Goal: Book appointment/travel/reservation

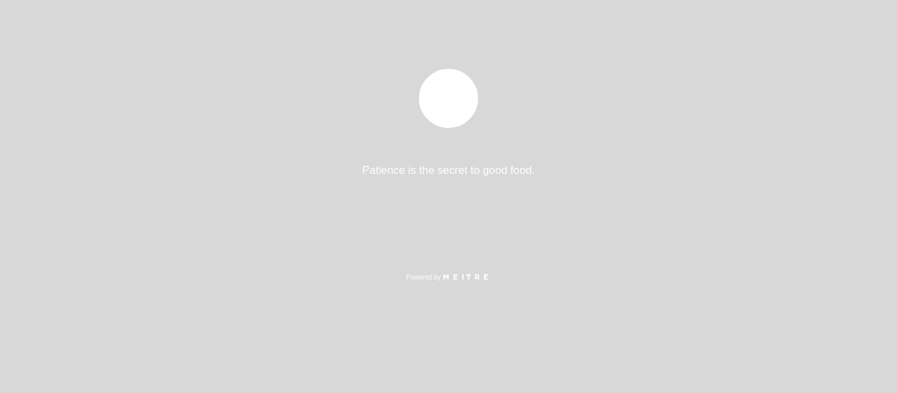
select select "es"
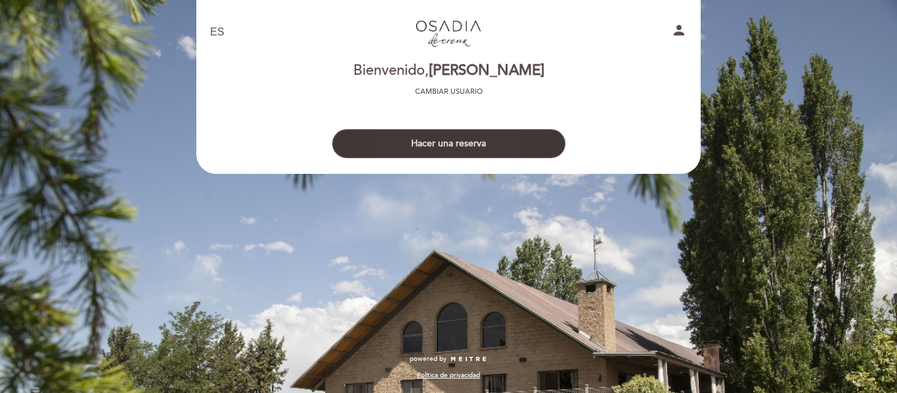
click at [452, 139] on button "Hacer una reserva" at bounding box center [448, 143] width 233 height 29
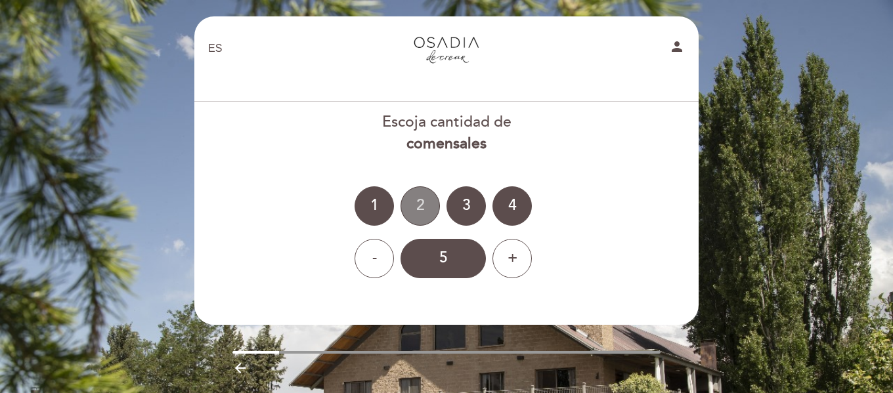
click at [426, 204] on div "2" at bounding box center [420, 206] width 39 height 39
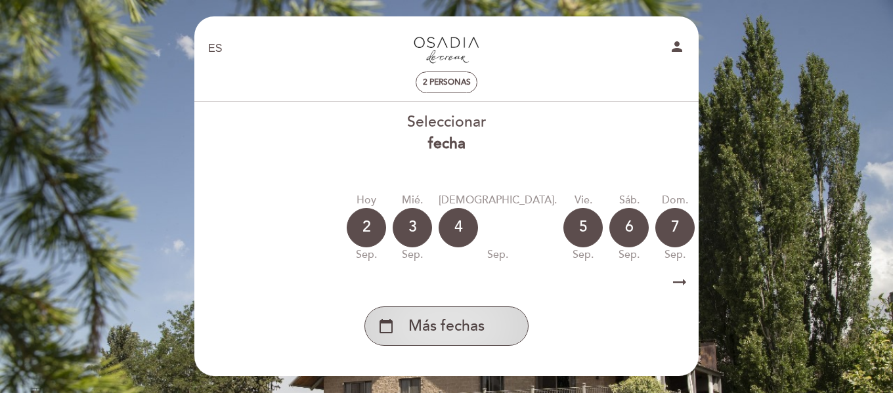
click at [453, 330] on span "Más fechas" at bounding box center [446, 327] width 76 height 22
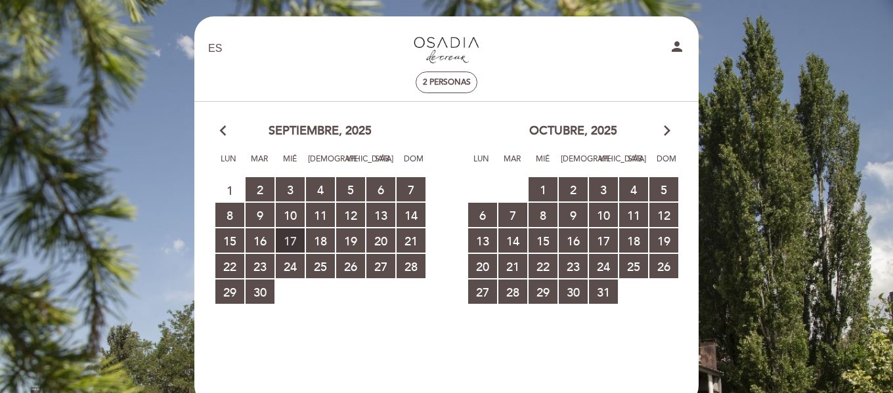
click at [292, 240] on span "17 RESERVAS DISPONIBLES" at bounding box center [290, 241] width 29 height 24
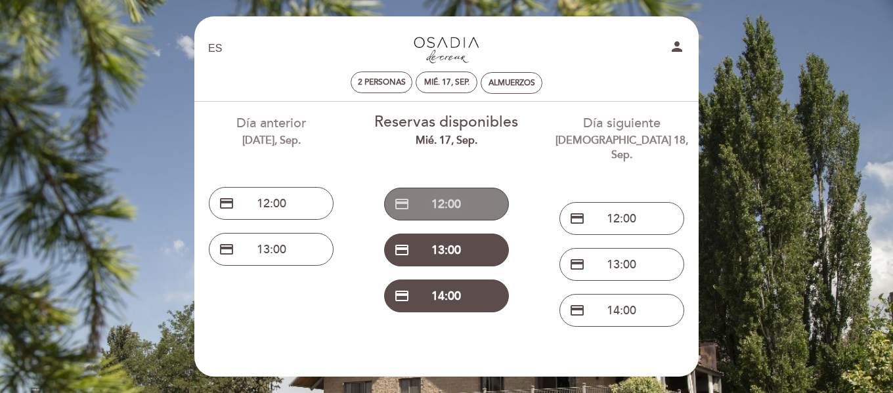
click at [443, 203] on button "credit_card 12:00" at bounding box center [446, 204] width 125 height 33
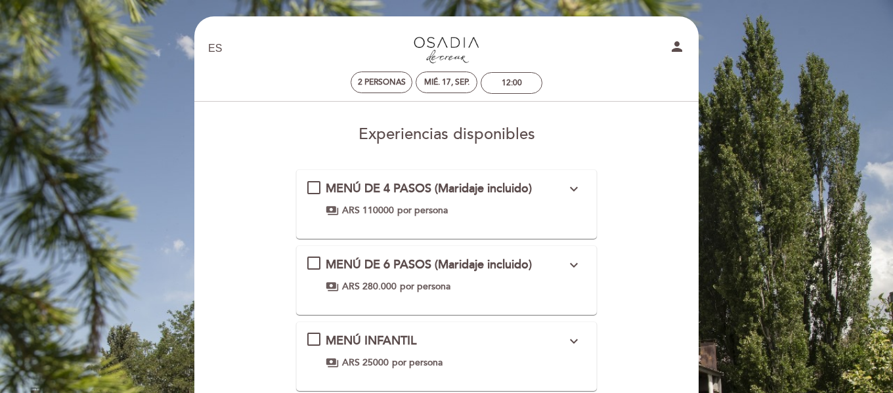
click at [315, 188] on div "MENÚ DE 4 PASOS (Maridaje incluido) expand_more Los valores pueden sufrir modif…" at bounding box center [446, 199] width 279 height 37
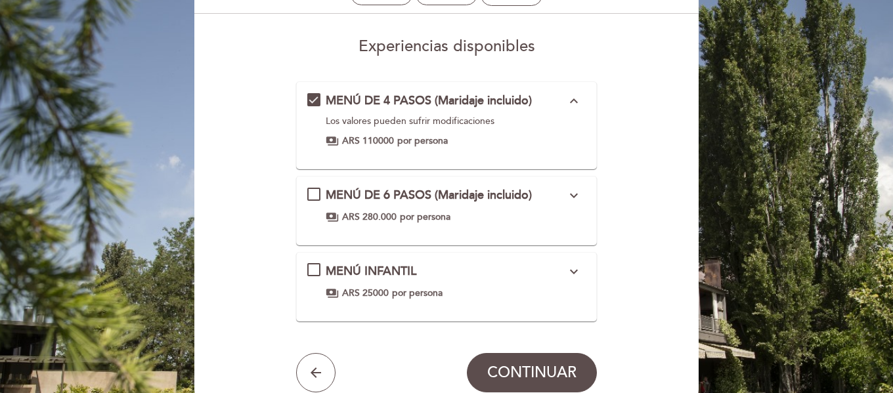
scroll to position [211, 0]
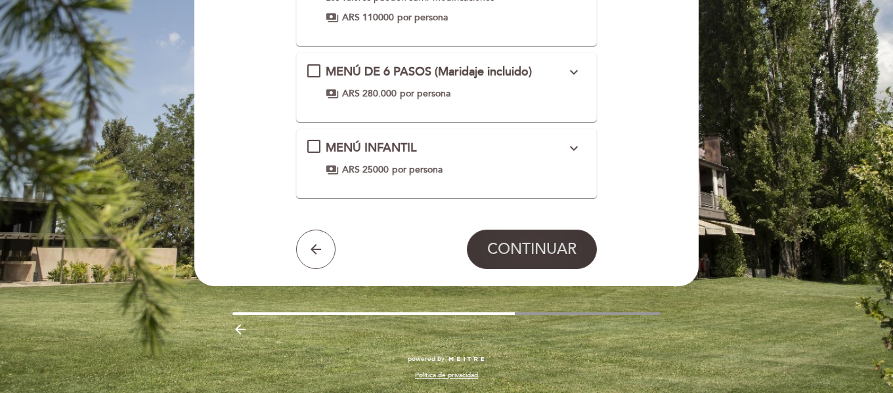
click at [536, 252] on span "CONTINUAR" at bounding box center [531, 249] width 89 height 18
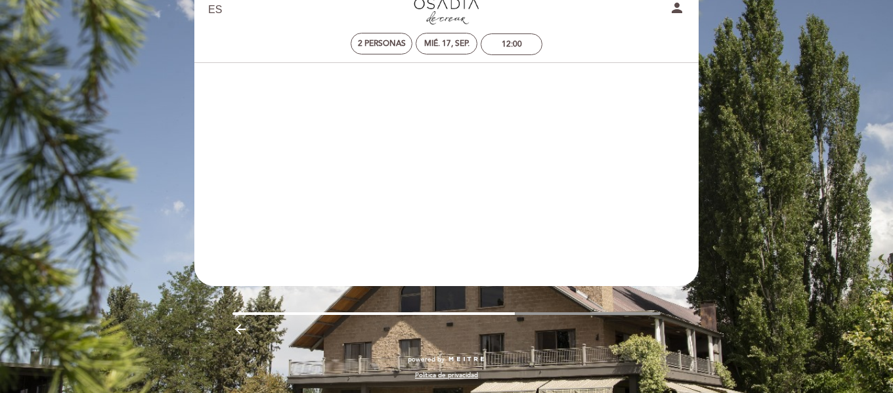
scroll to position [39, 0]
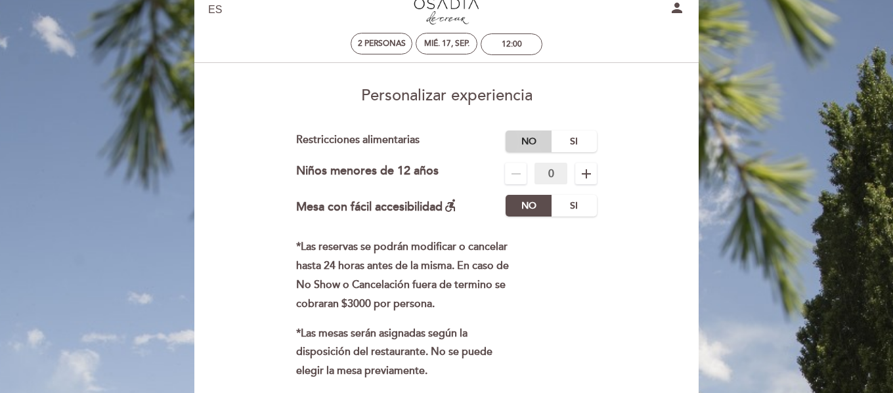
click at [537, 136] on label "No" at bounding box center [529, 142] width 46 height 22
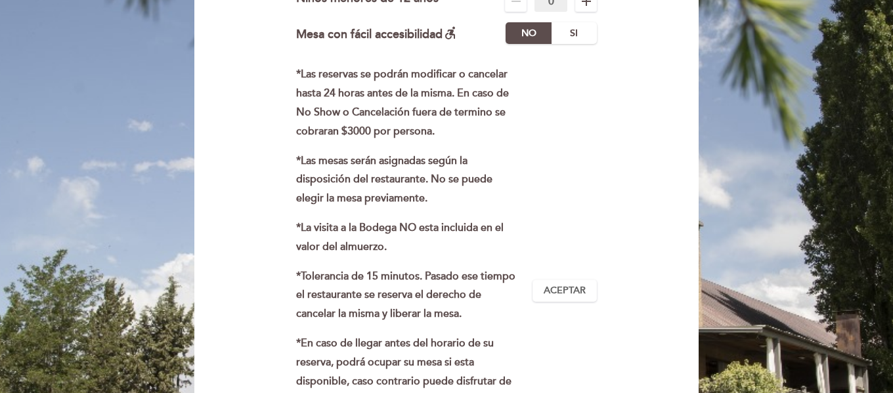
scroll to position [367, 0]
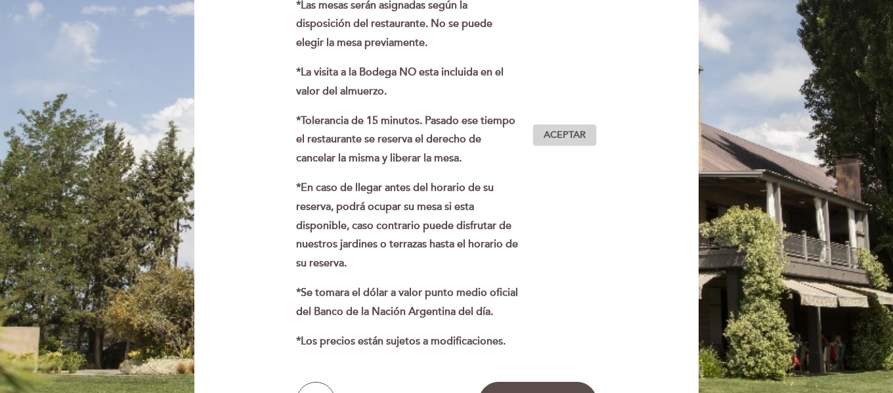
click at [563, 134] on span "Aceptar" at bounding box center [565, 136] width 42 height 14
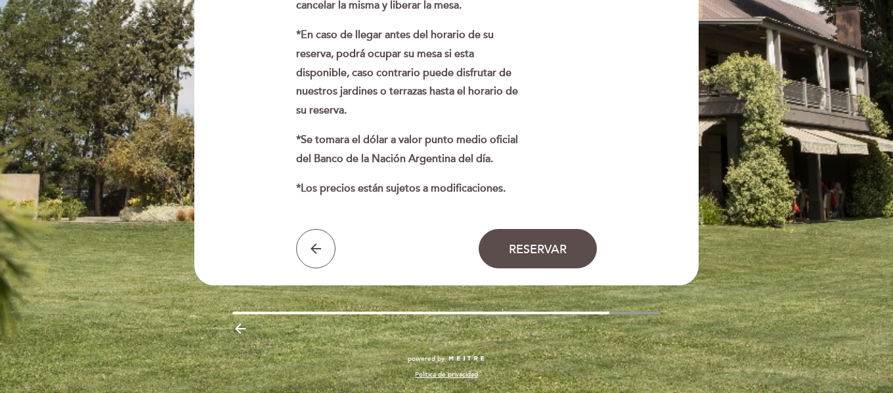
click at [533, 245] on span "Reservar" at bounding box center [538, 249] width 58 height 14
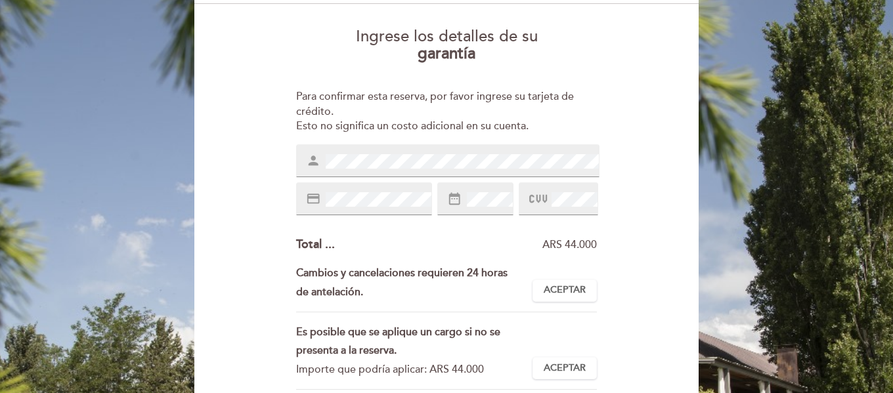
scroll to position [197, 0]
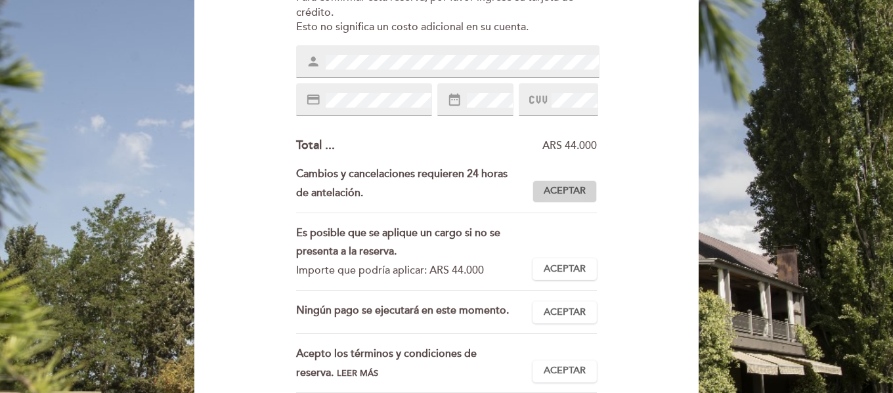
click at [578, 195] on span "Aceptar" at bounding box center [565, 192] width 42 height 14
click at [563, 268] on span "Aceptar" at bounding box center [565, 270] width 42 height 14
drag, startPoint x: 568, startPoint y: 307, endPoint x: 567, endPoint y: 335, distance: 28.2
click at [567, 309] on span "Aceptar" at bounding box center [565, 313] width 42 height 14
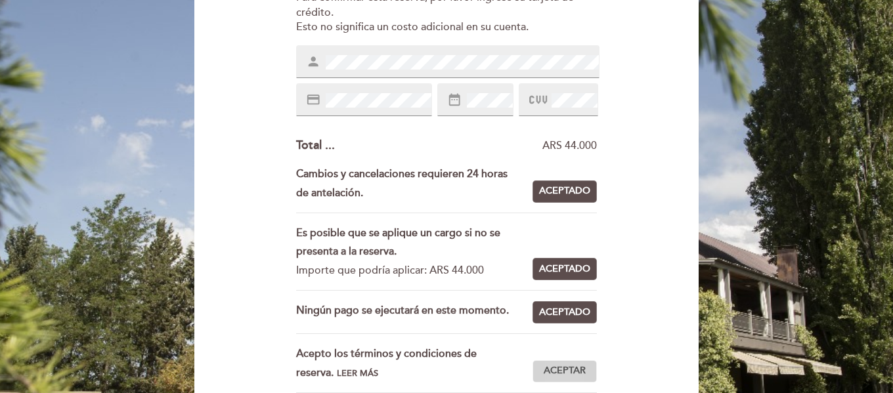
drag, startPoint x: 563, startPoint y: 369, endPoint x: 570, endPoint y: 351, distance: 19.1
click at [563, 368] on span "Aceptar" at bounding box center [565, 371] width 42 height 14
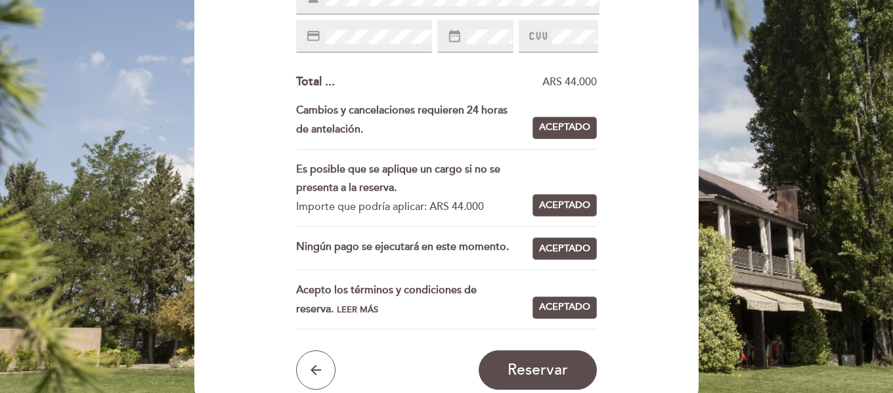
scroll to position [263, 0]
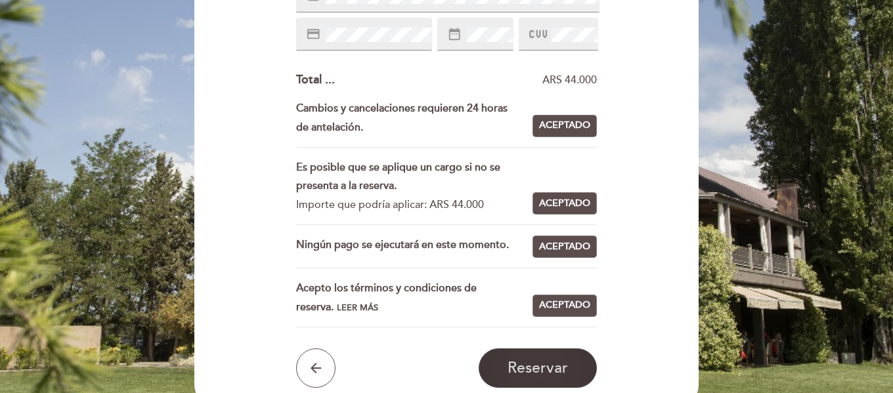
click at [552, 368] on span "Reservar" at bounding box center [538, 368] width 60 height 18
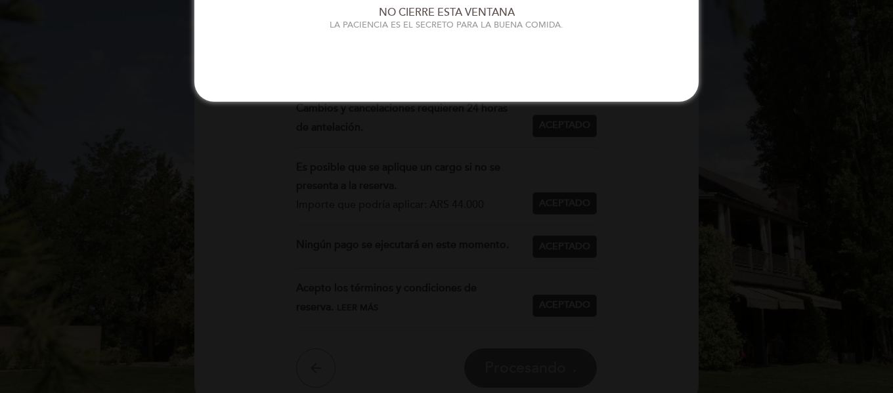
scroll to position [0, 0]
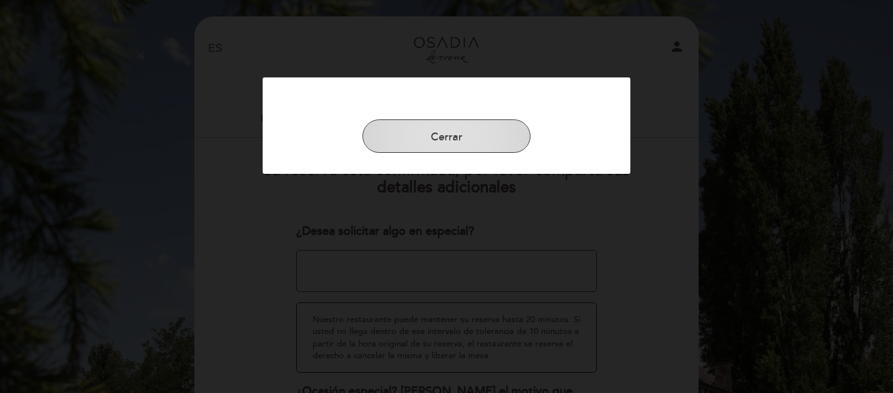
click at [433, 143] on button "Cerrar" at bounding box center [447, 137] width 168 height 34
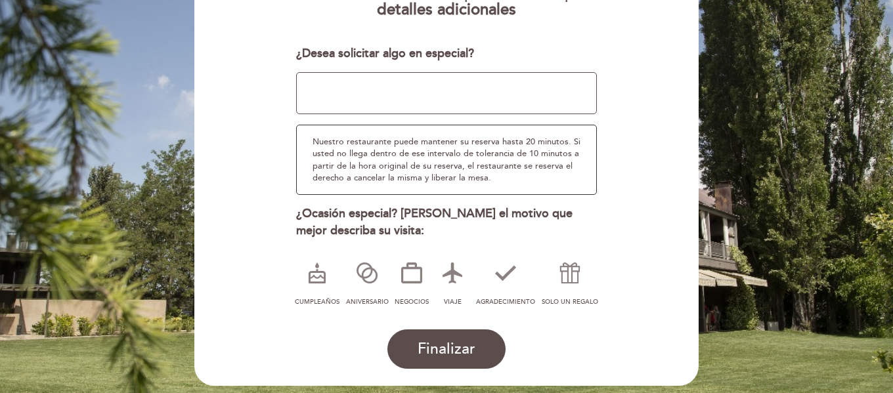
scroll to position [236, 0]
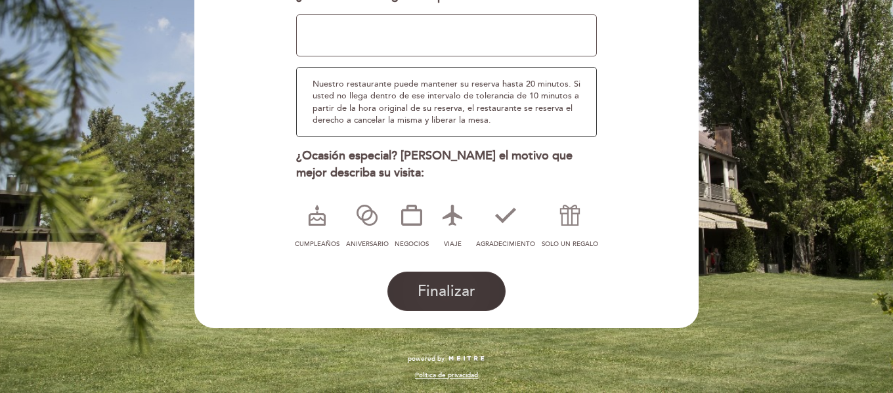
click at [447, 286] on span "Finalizar" at bounding box center [447, 291] width 58 height 18
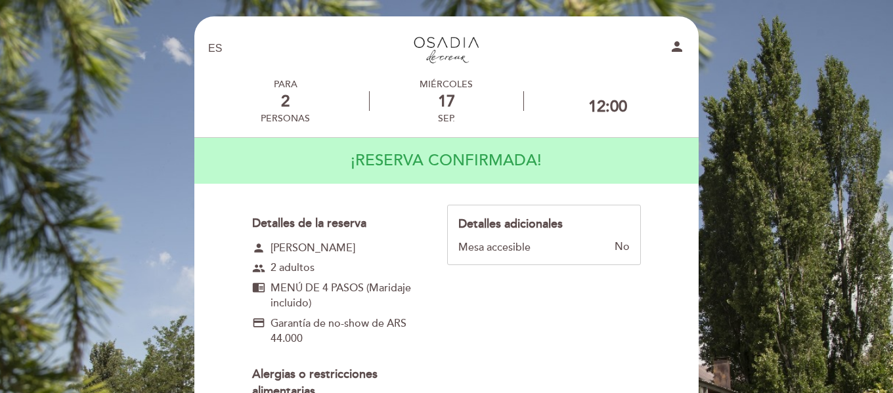
scroll to position [197, 0]
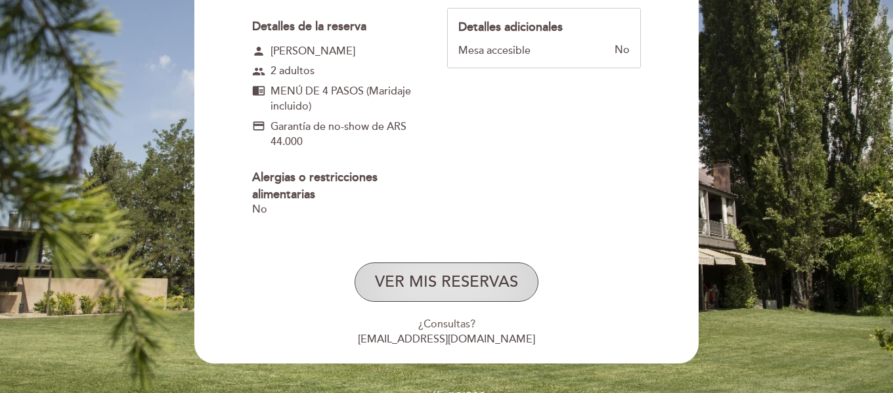
click at [423, 286] on button "VER MIS RESERVAS" at bounding box center [447, 282] width 184 height 39
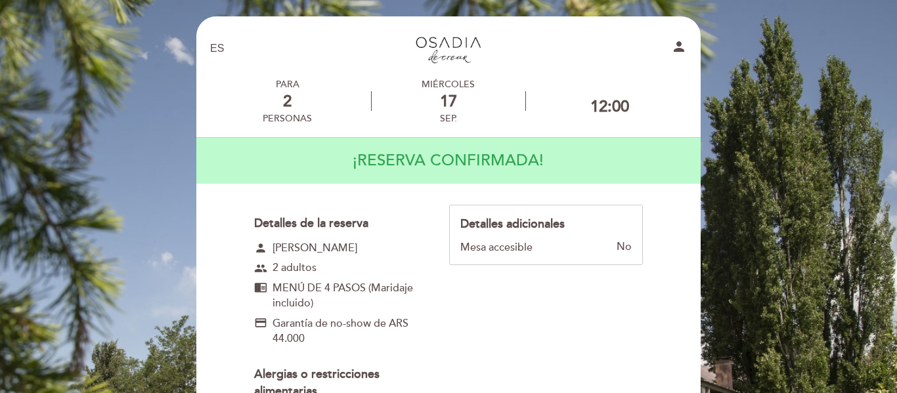
select select "es"
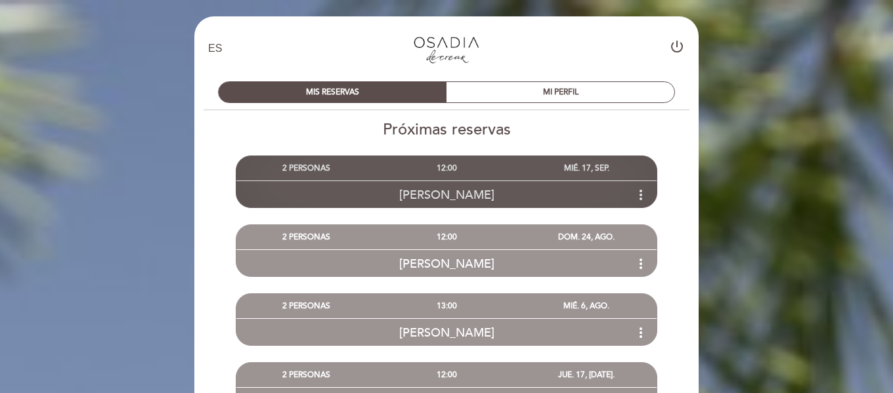
click at [646, 196] on icon "more_vert" at bounding box center [641, 195] width 16 height 16
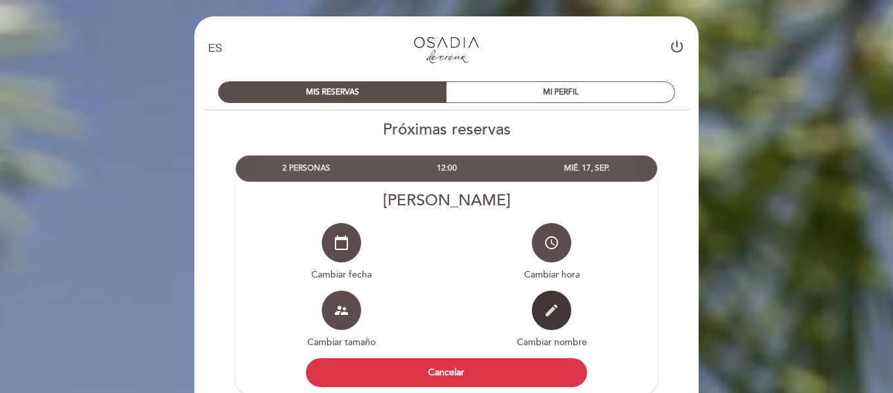
click at [545, 313] on icon "edit" at bounding box center [552, 311] width 16 height 16
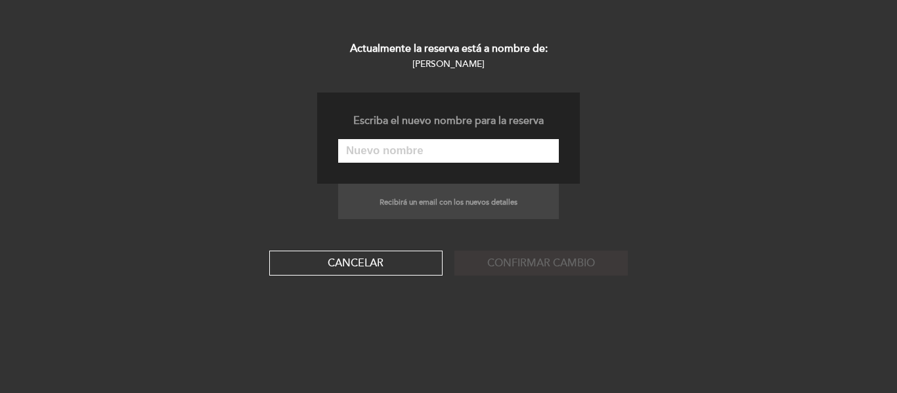
click at [429, 149] on input "text" at bounding box center [448, 151] width 221 height 24
type input "Bruna Araujo"
click at [520, 265] on button "Confirmar cambio" at bounding box center [540, 263] width 173 height 25
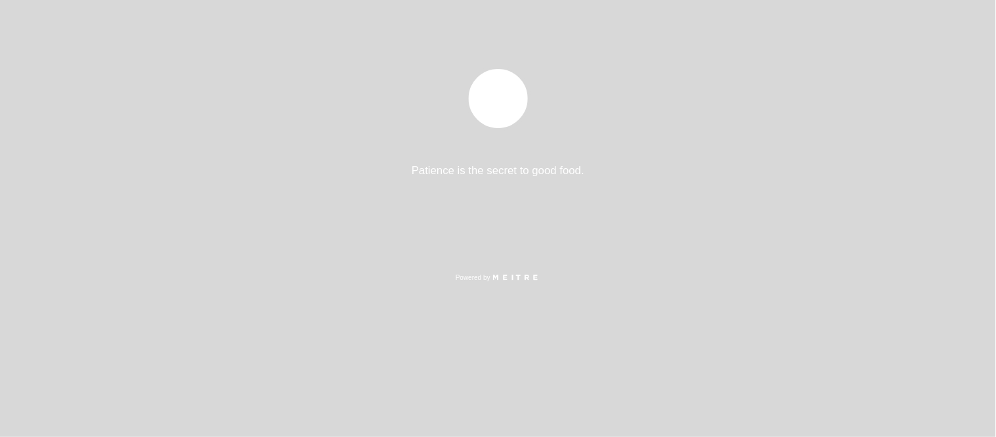
select select "es"
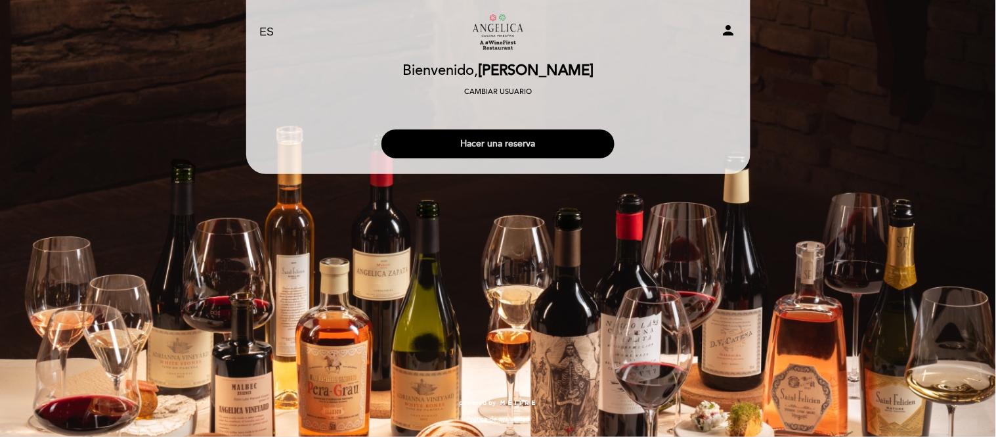
click at [490, 144] on button "Hacer una reserva" at bounding box center [498, 143] width 233 height 29
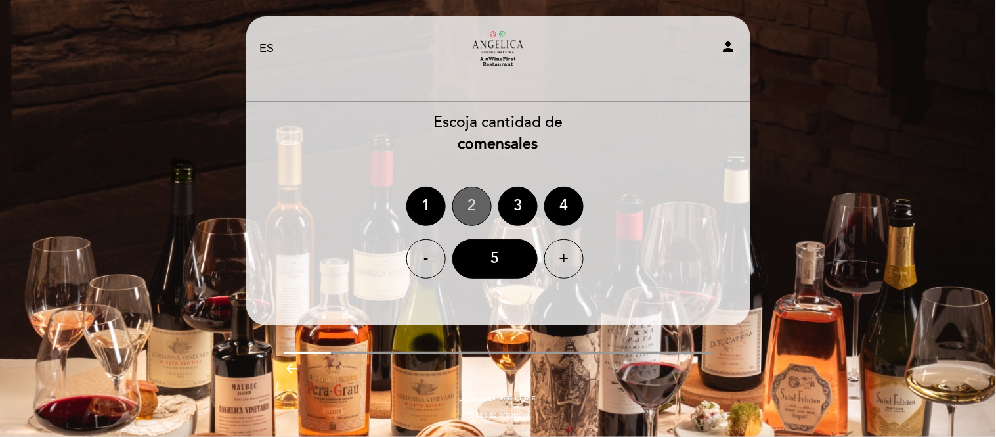
click at [464, 204] on div "2" at bounding box center [471, 206] width 39 height 39
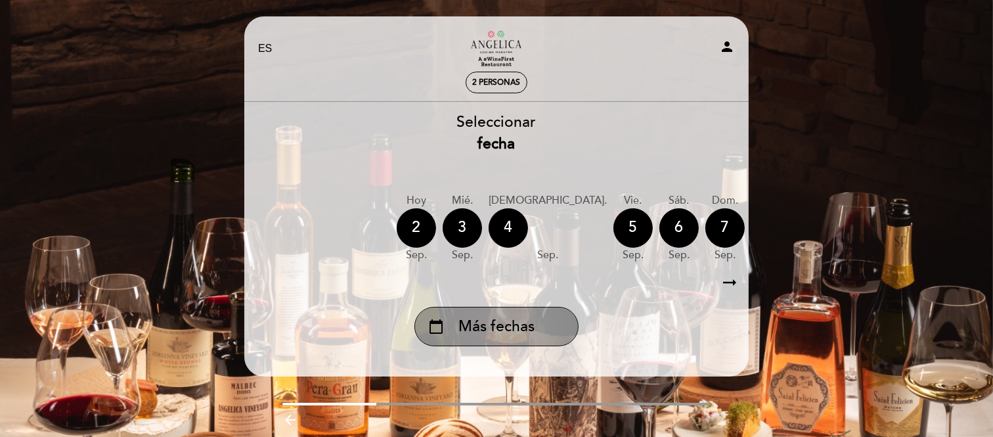
click at [497, 324] on span "Más fechas" at bounding box center [496, 327] width 76 height 22
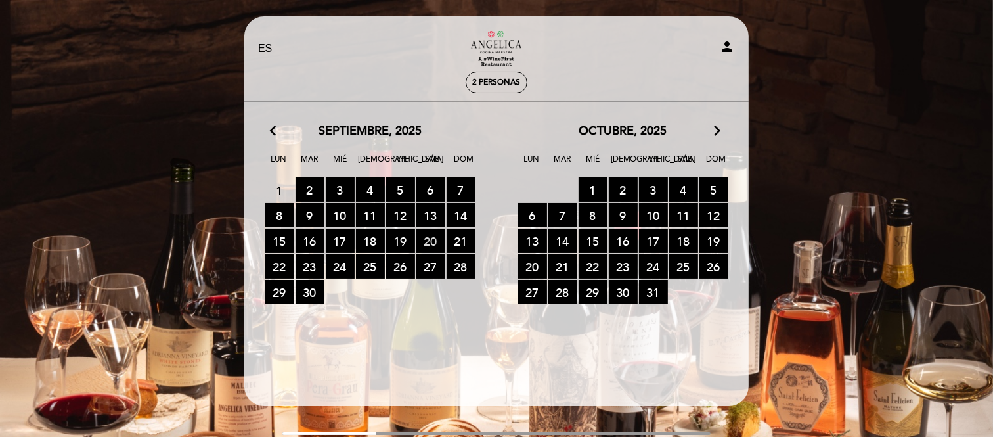
click at [435, 244] on span "20 RESERVAS DISPONIBLES" at bounding box center [430, 241] width 29 height 24
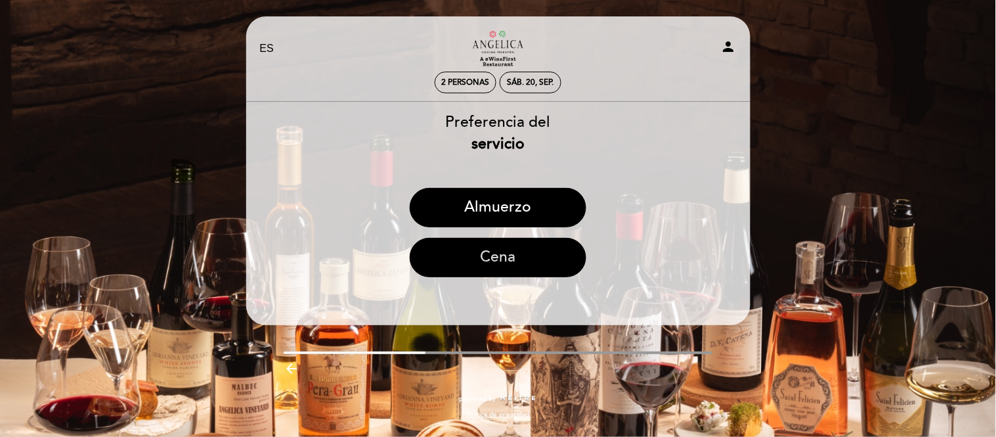
click at [514, 261] on button "Cena" at bounding box center [498, 257] width 177 height 39
